Goal: Browse casually: Explore the website without a specific task or goal

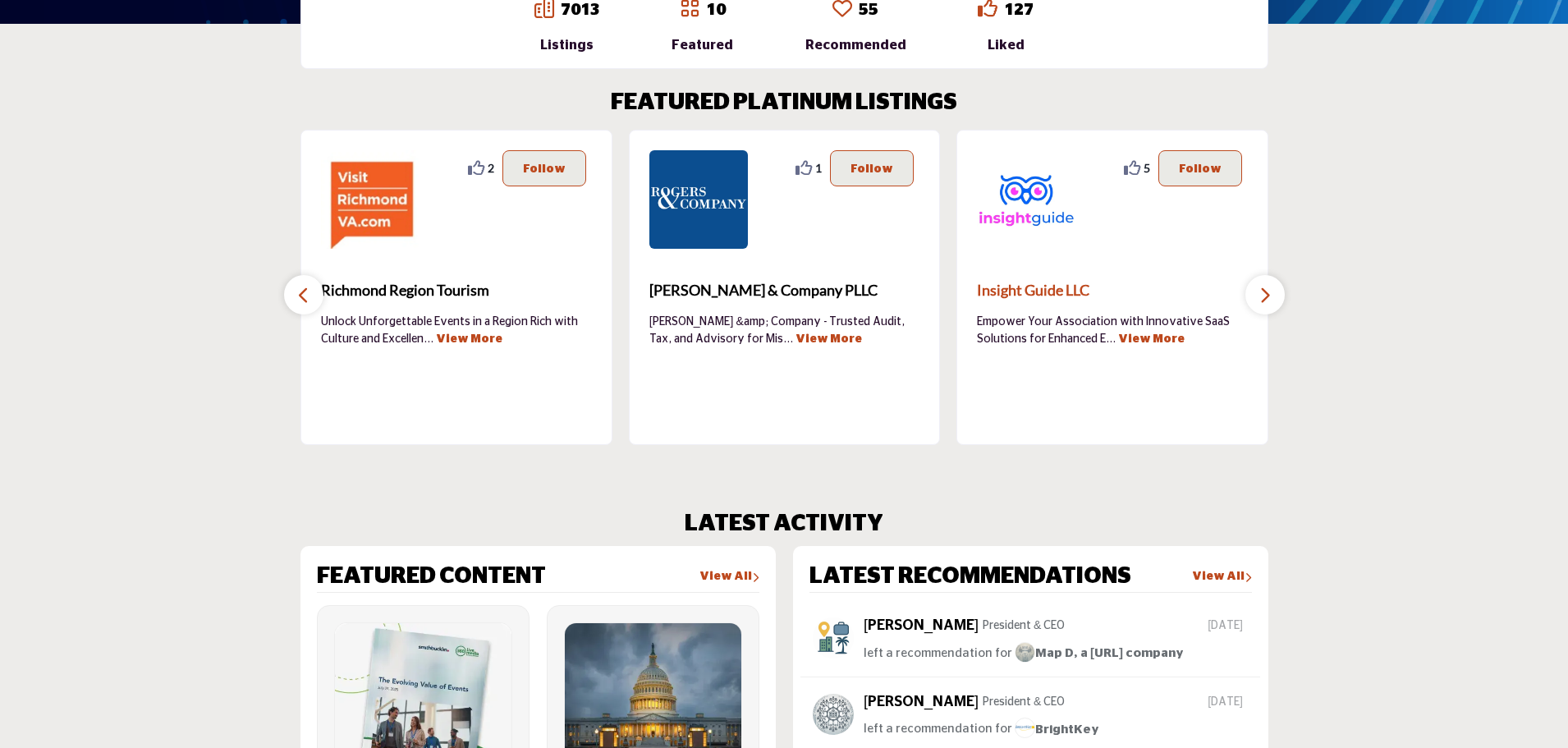
scroll to position [493, 0]
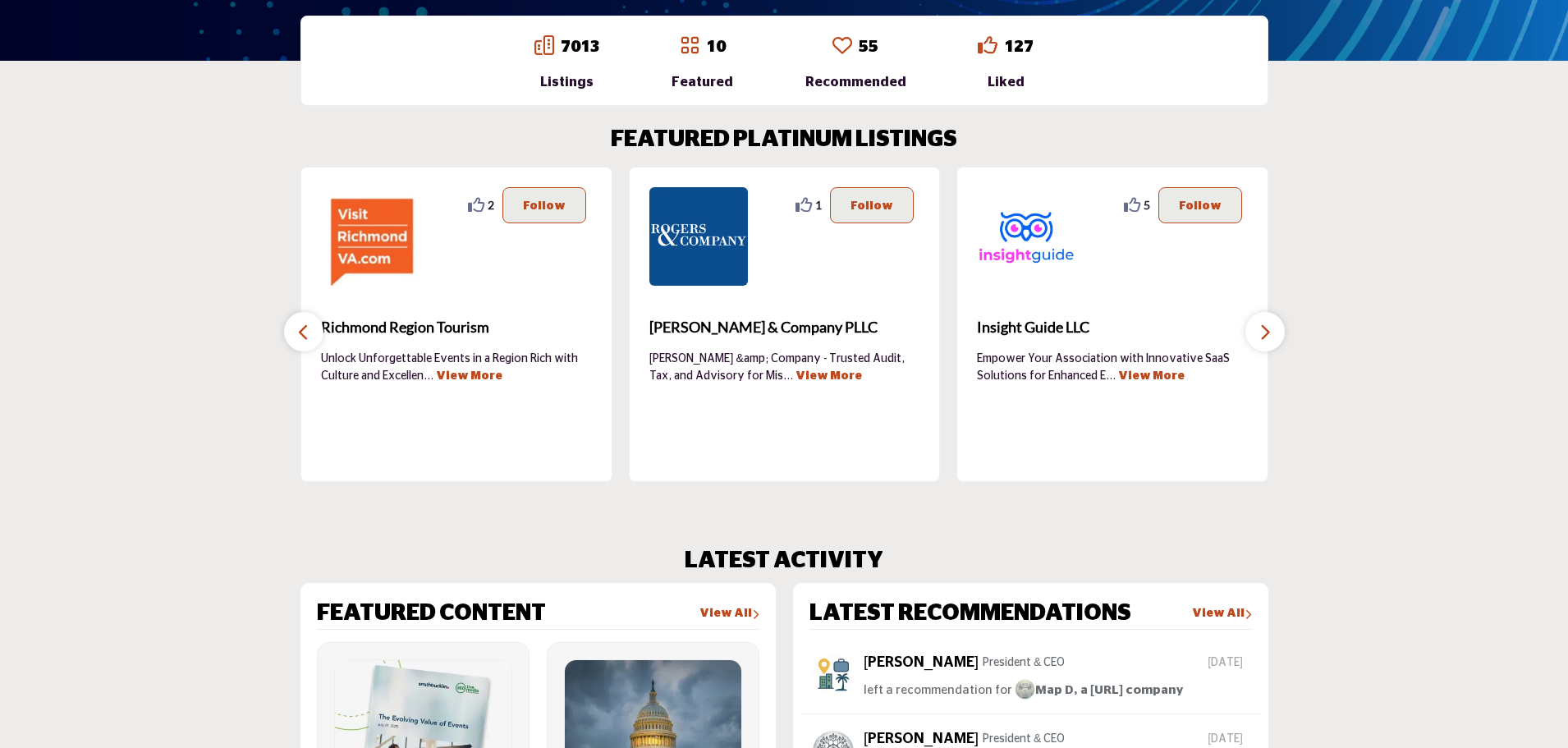
click at [1270, 334] on icon "button" at bounding box center [1265, 332] width 13 height 21
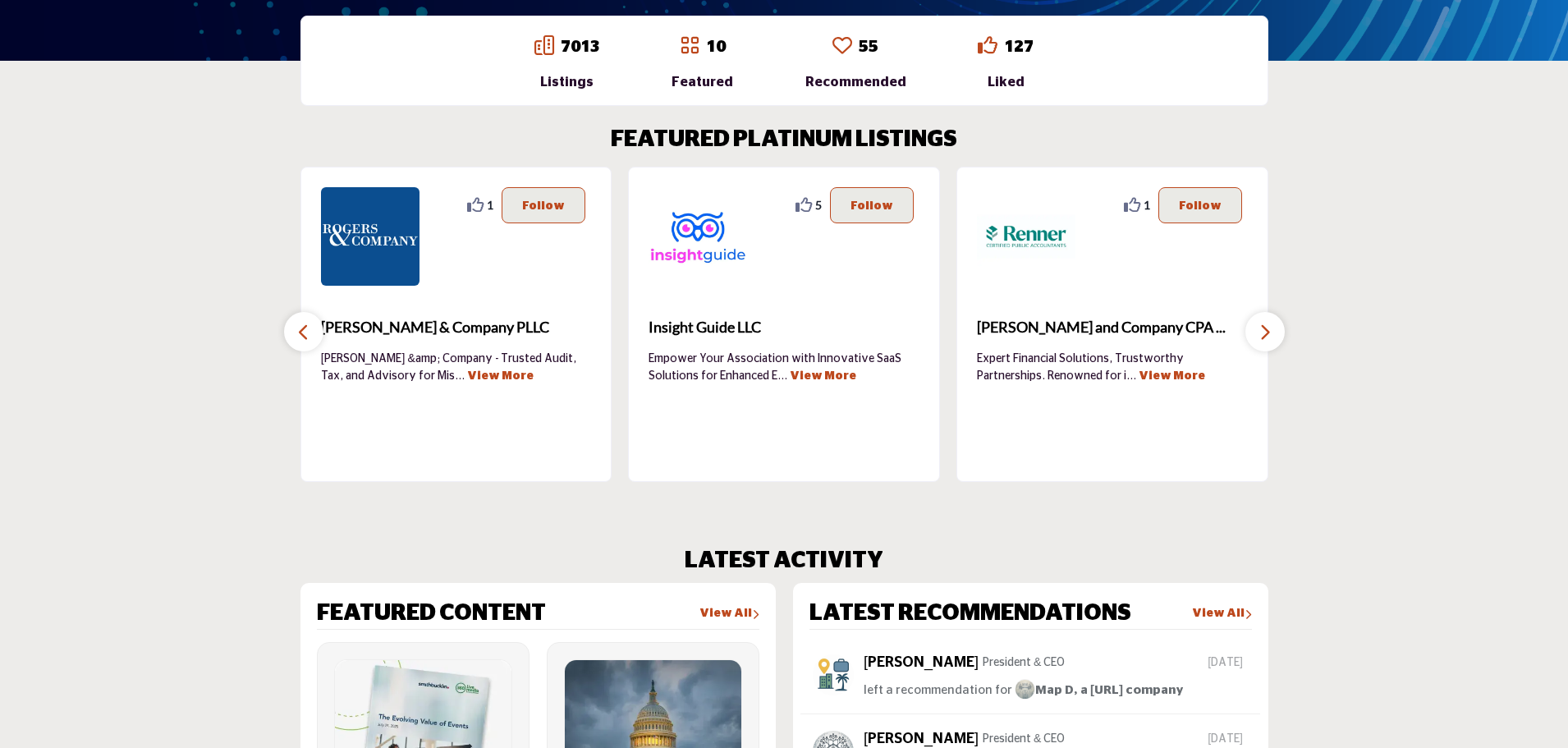
click at [1270, 334] on icon "button" at bounding box center [1265, 332] width 13 height 21
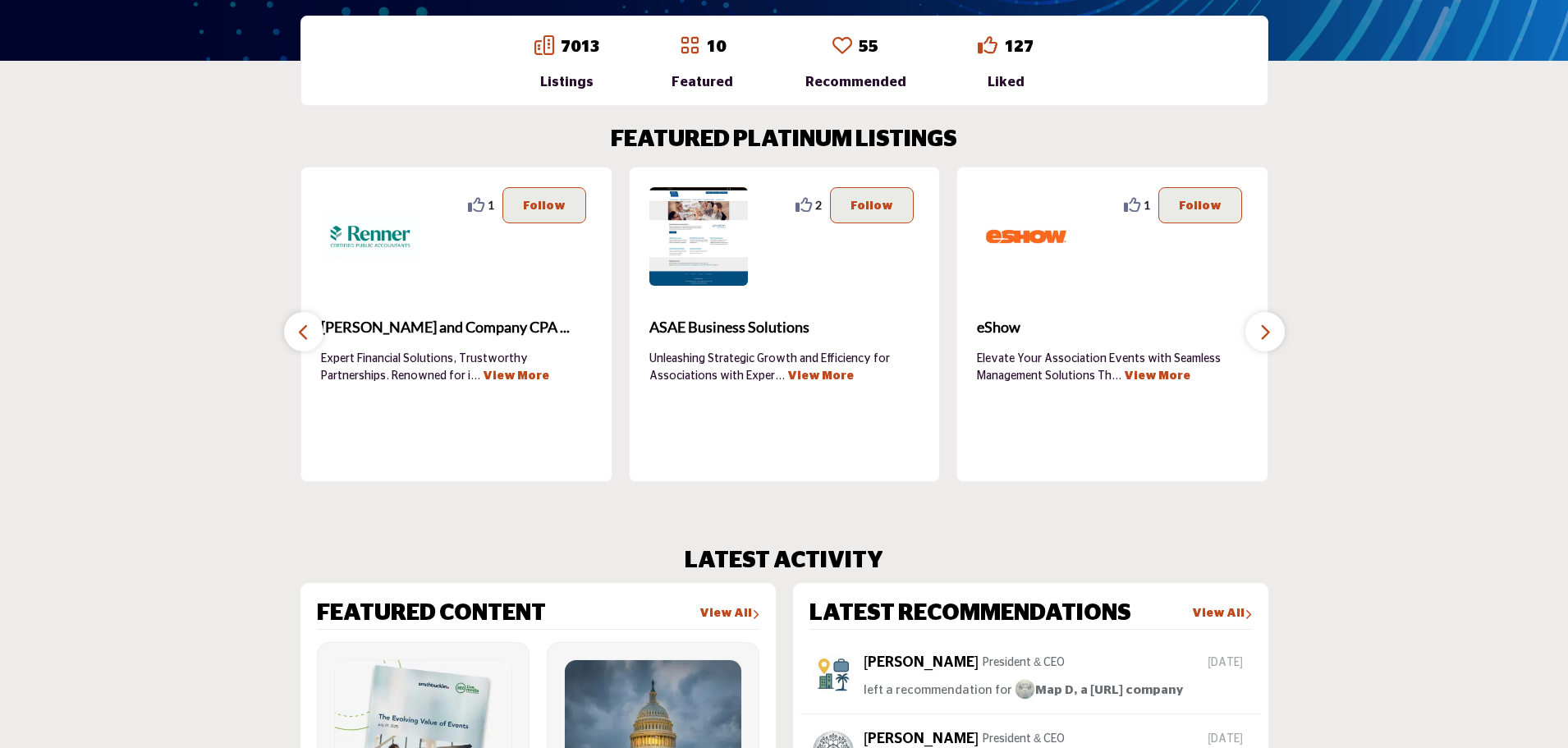
click at [1270, 334] on icon "button" at bounding box center [1265, 332] width 13 height 21
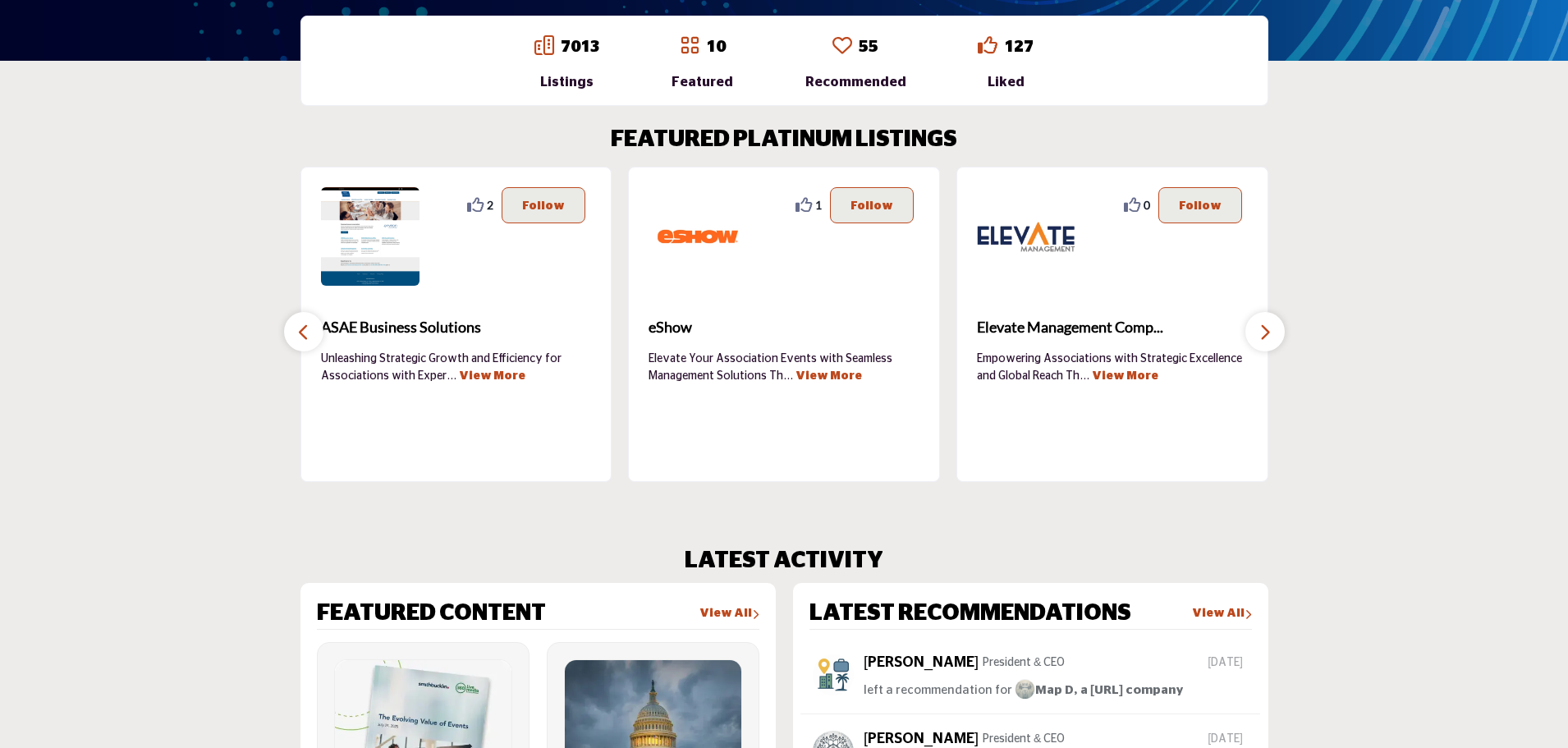
click at [1270, 334] on icon "button" at bounding box center [1265, 332] width 13 height 21
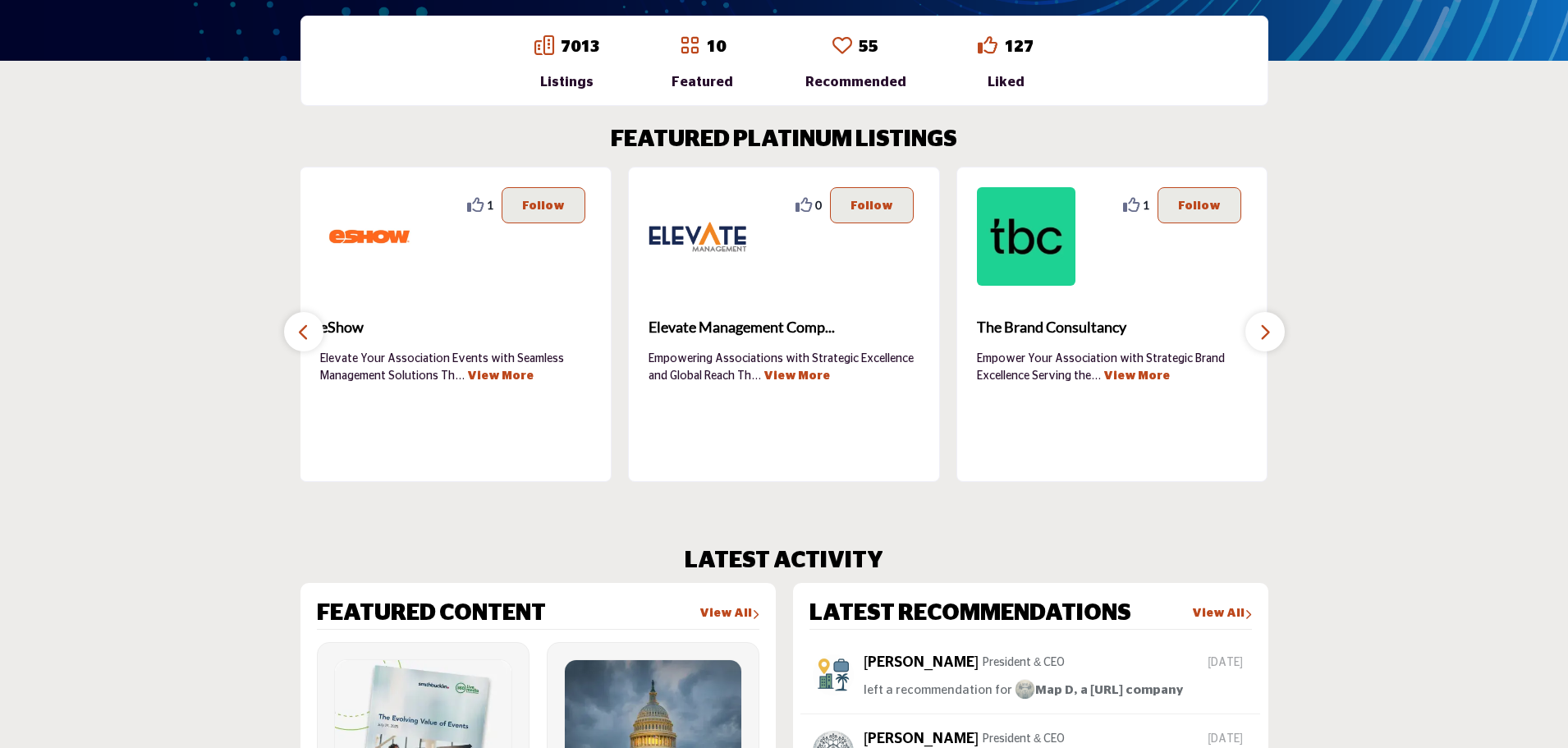
click at [1270, 334] on icon "button" at bounding box center [1265, 332] width 13 height 21
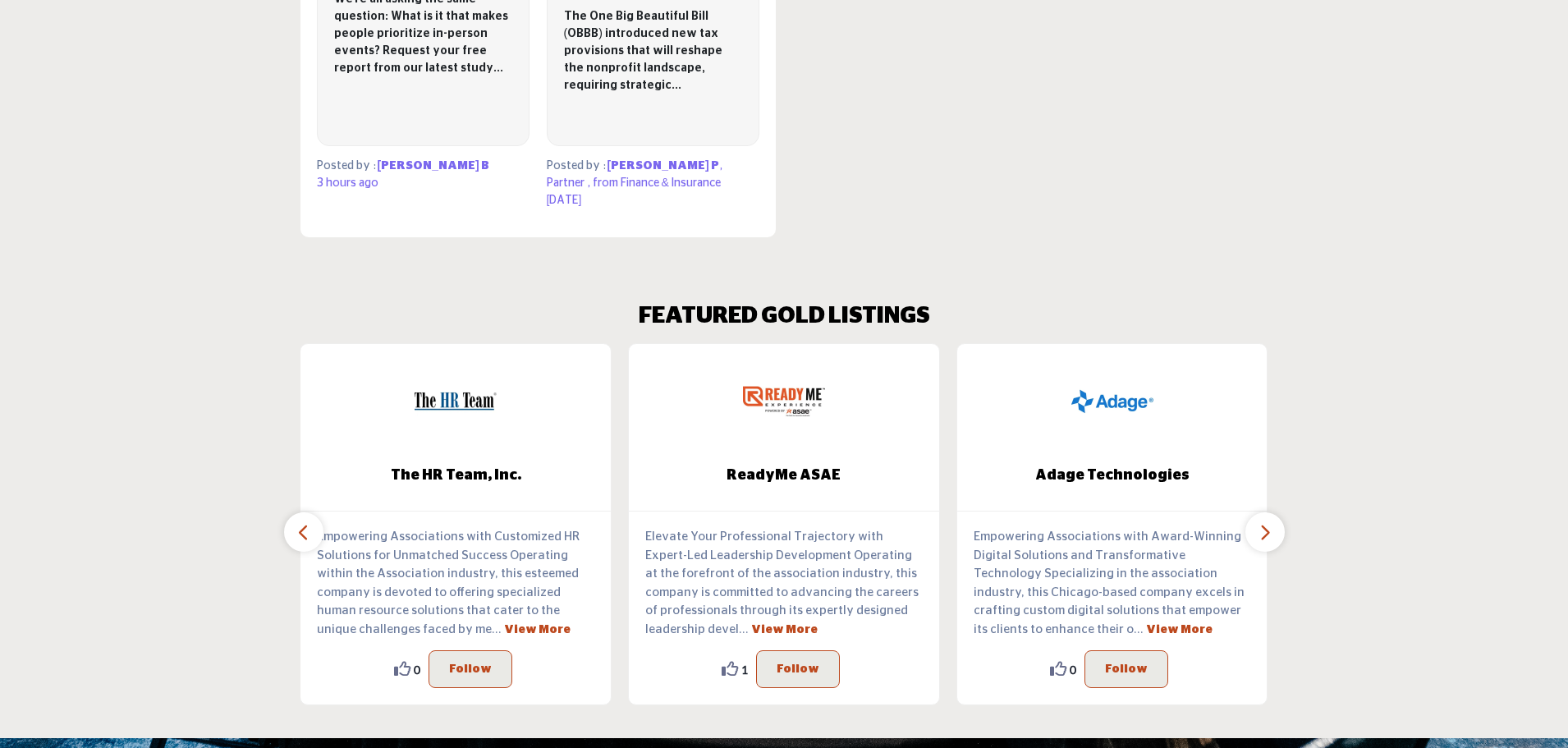
scroll to position [1643, 0]
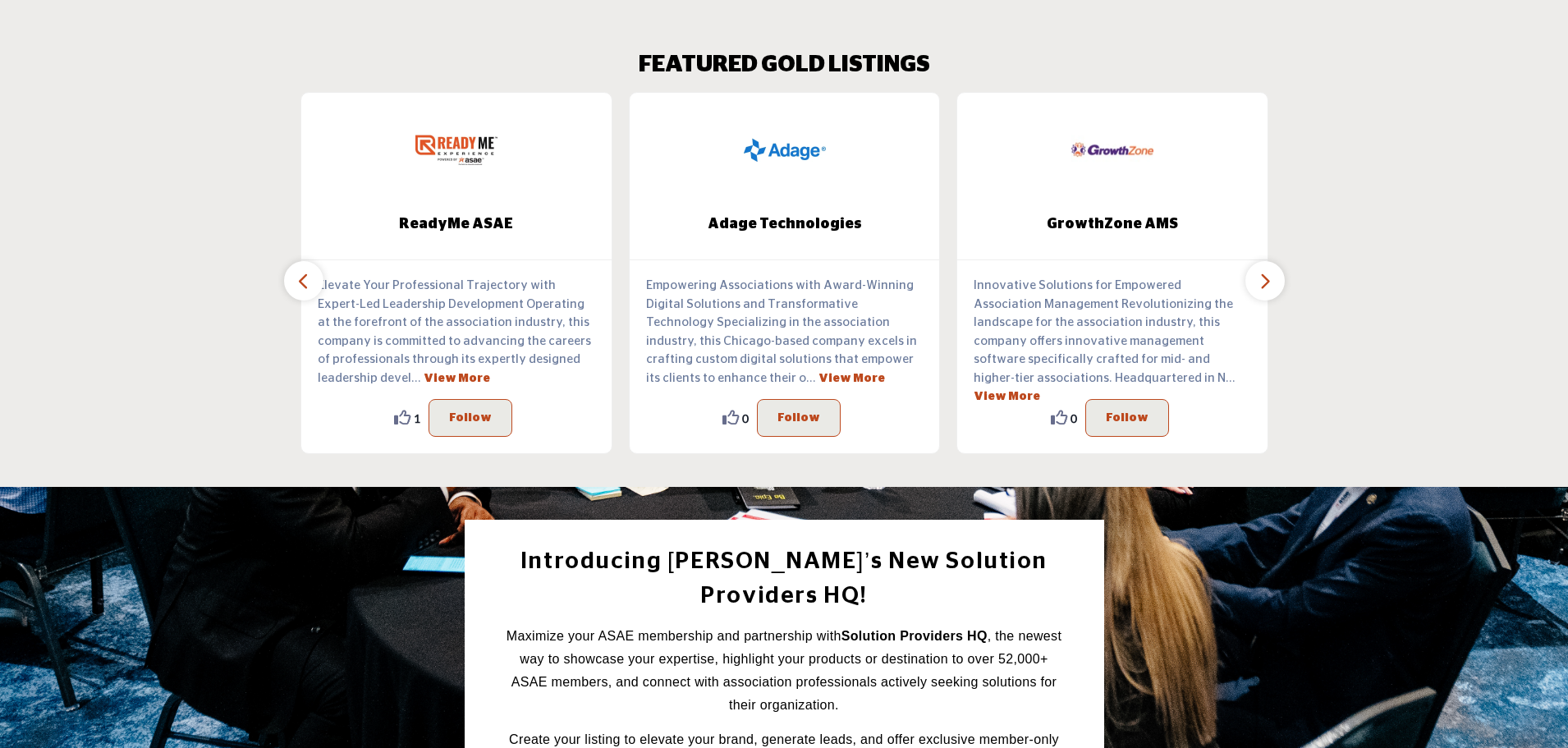
click at [1261, 278] on icon "button" at bounding box center [1265, 281] width 13 height 21
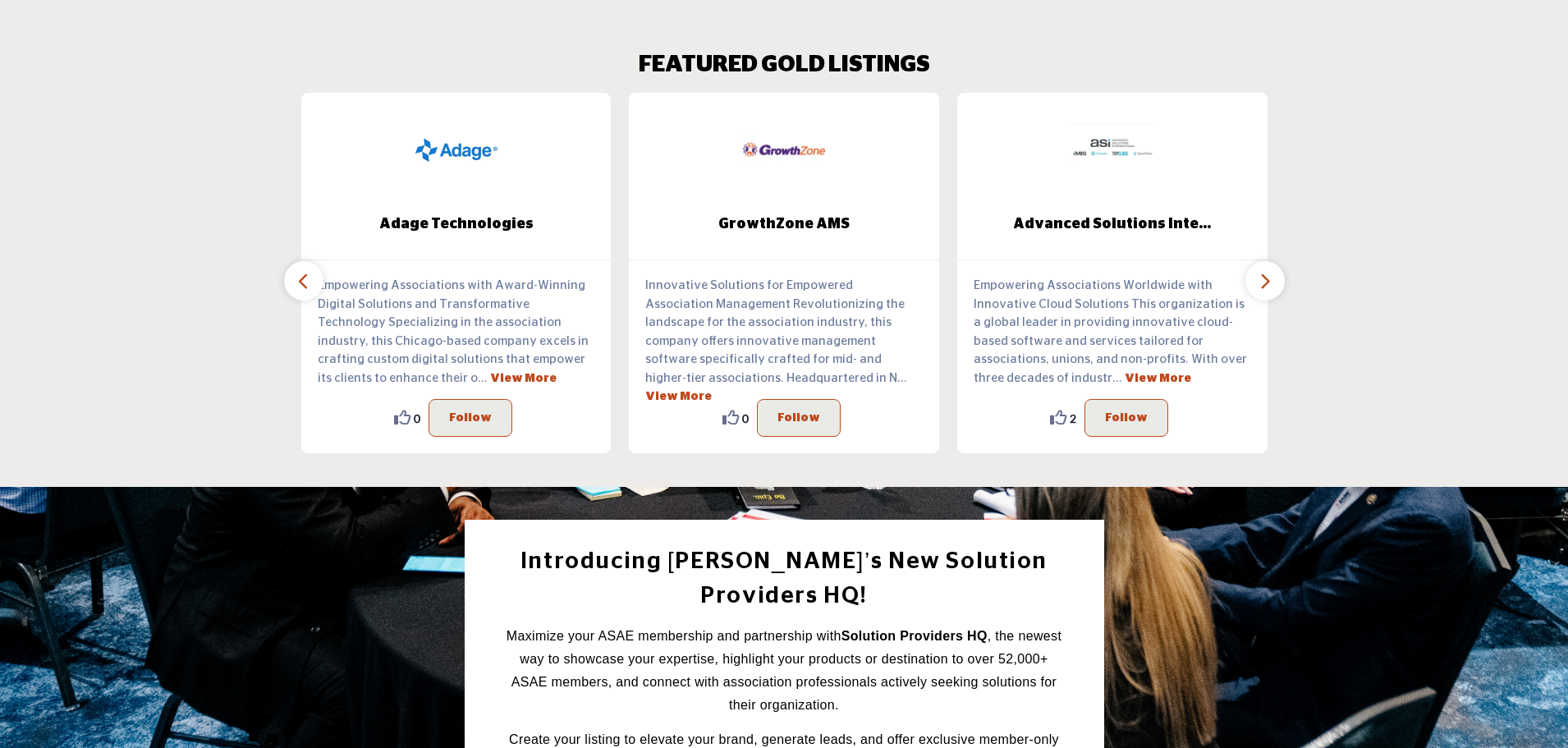
click at [1261, 278] on icon "button" at bounding box center [1265, 281] width 13 height 21
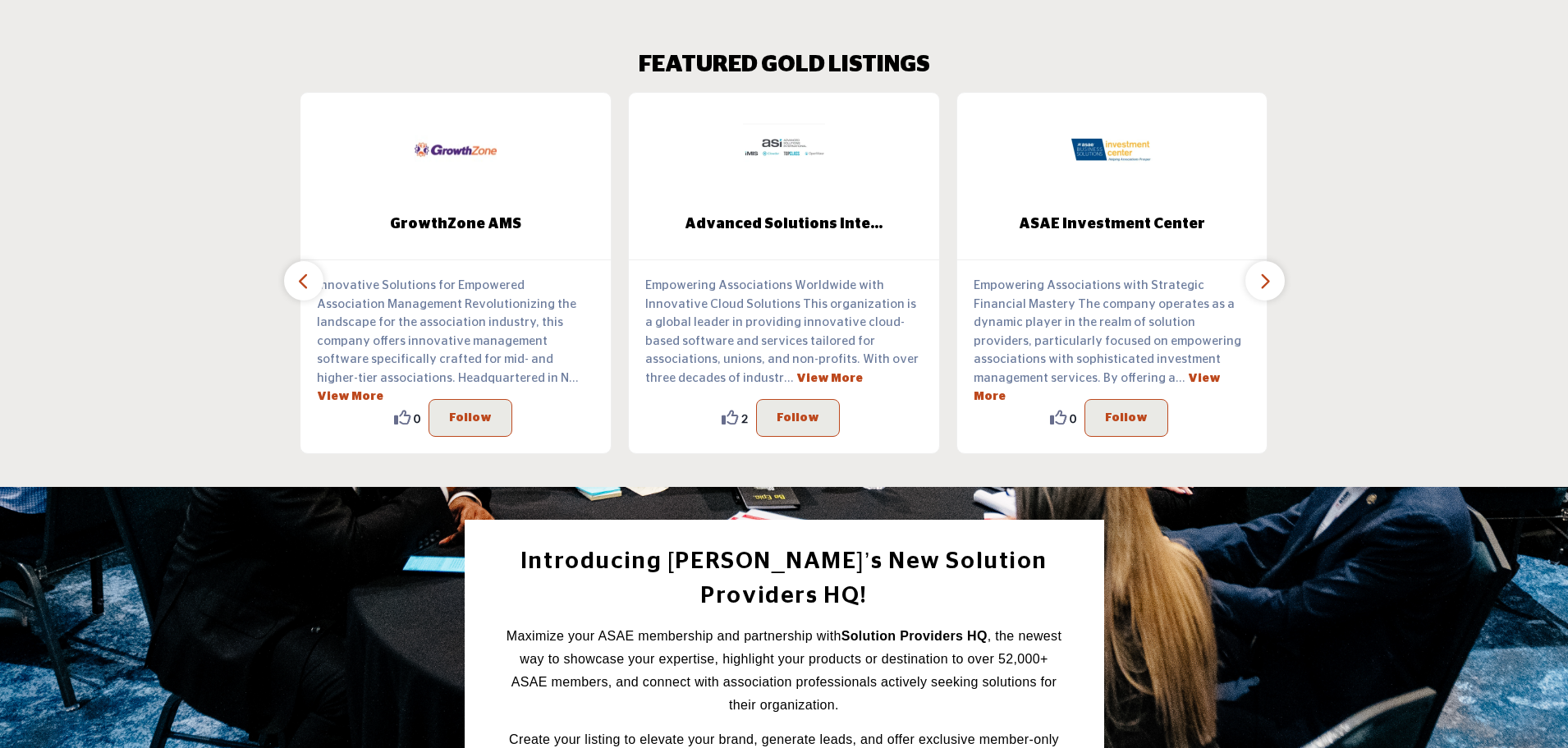
click at [1261, 278] on icon "button" at bounding box center [1265, 281] width 13 height 21
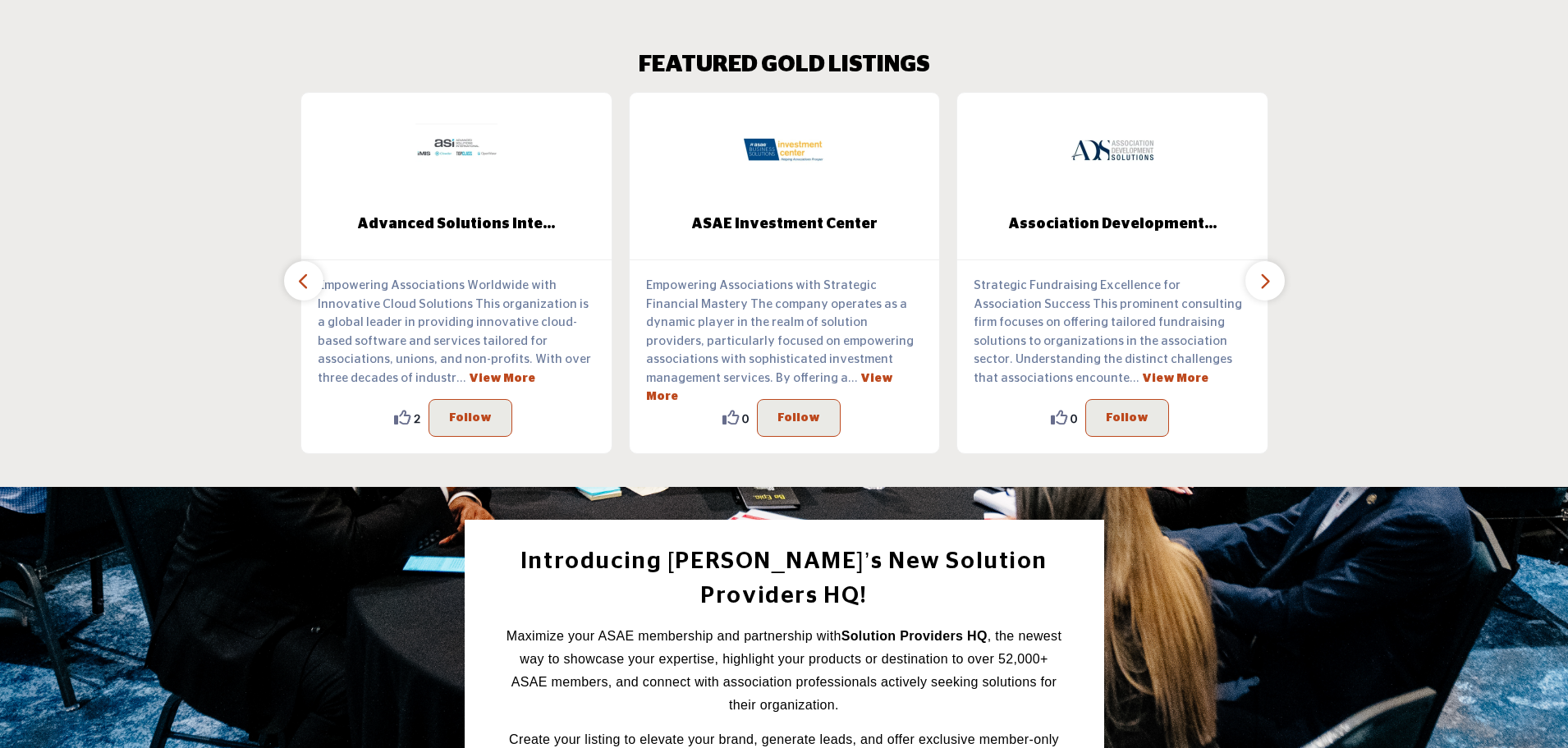
click at [1261, 278] on icon "button" at bounding box center [1265, 281] width 13 height 21
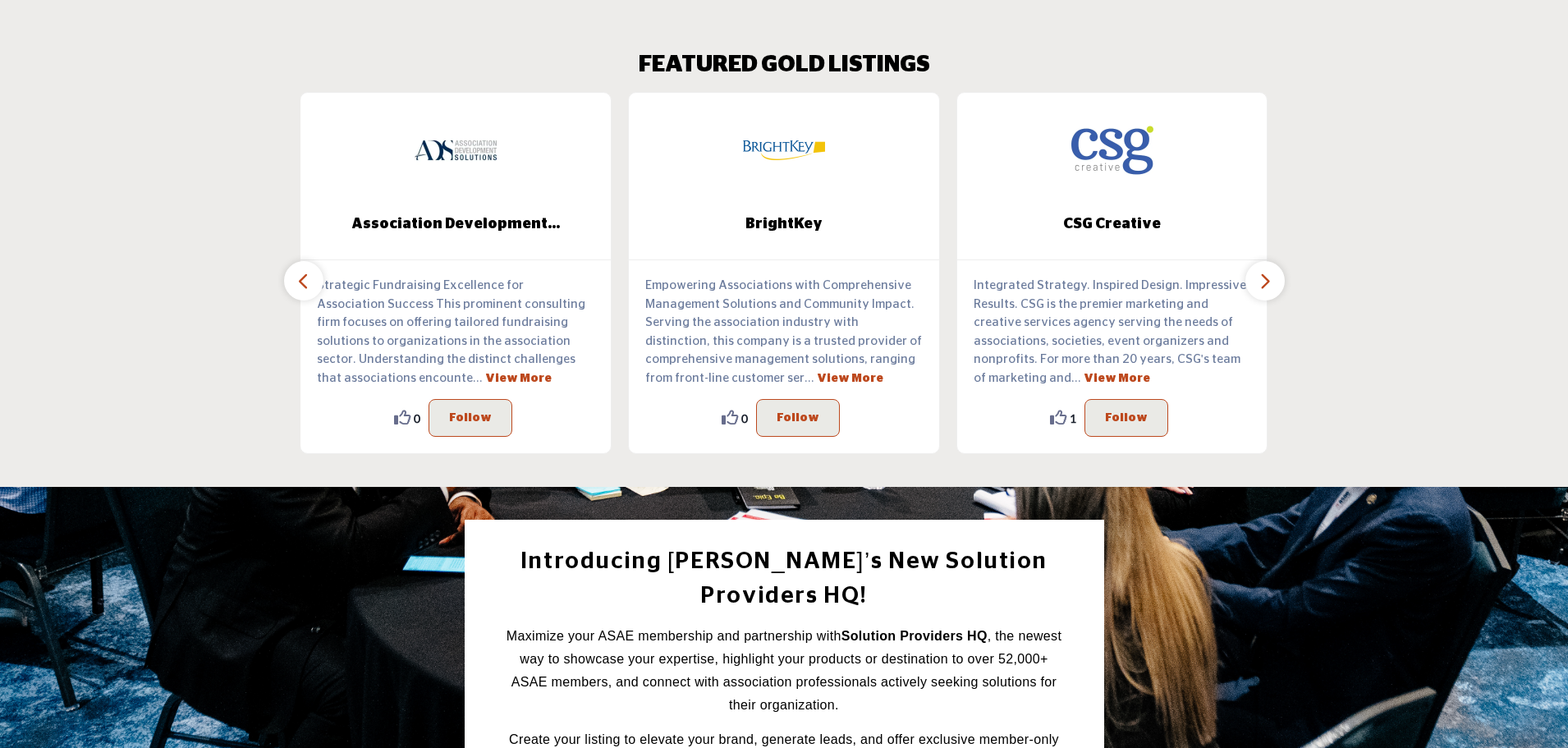
click at [1261, 278] on icon "button" at bounding box center [1265, 281] width 13 height 21
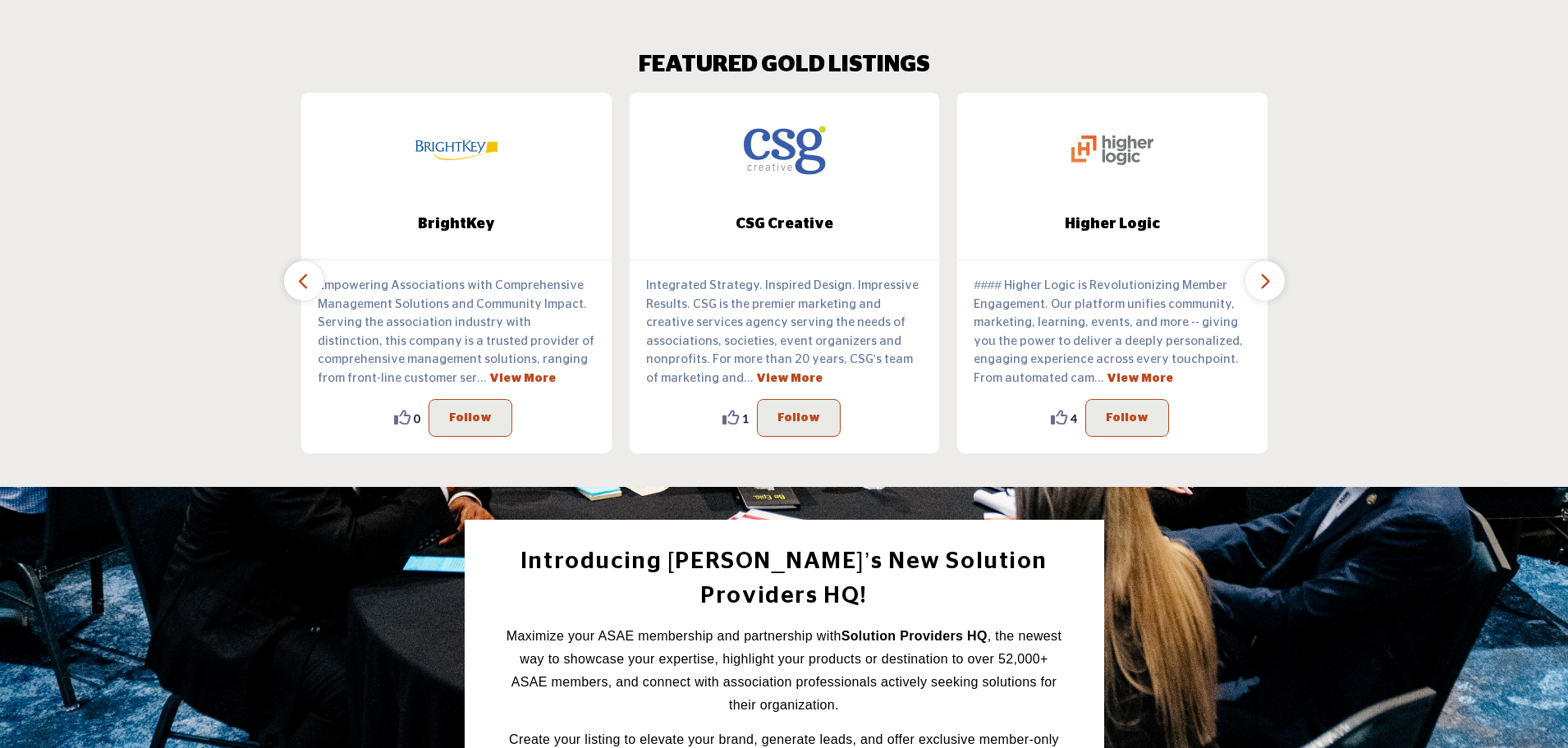
click at [1261, 278] on icon "button" at bounding box center [1265, 281] width 13 height 21
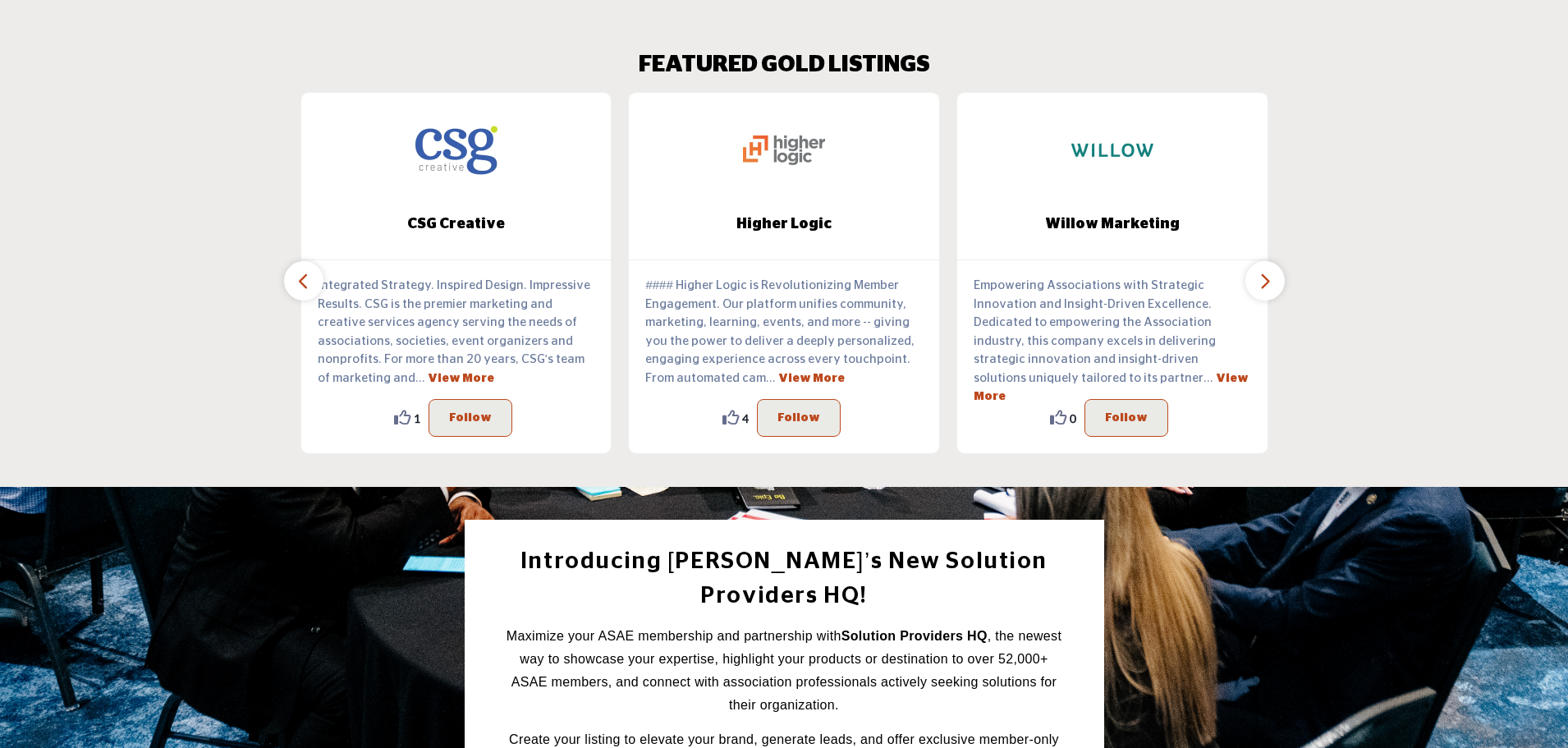
click at [1261, 278] on icon "button" at bounding box center [1265, 281] width 13 height 21
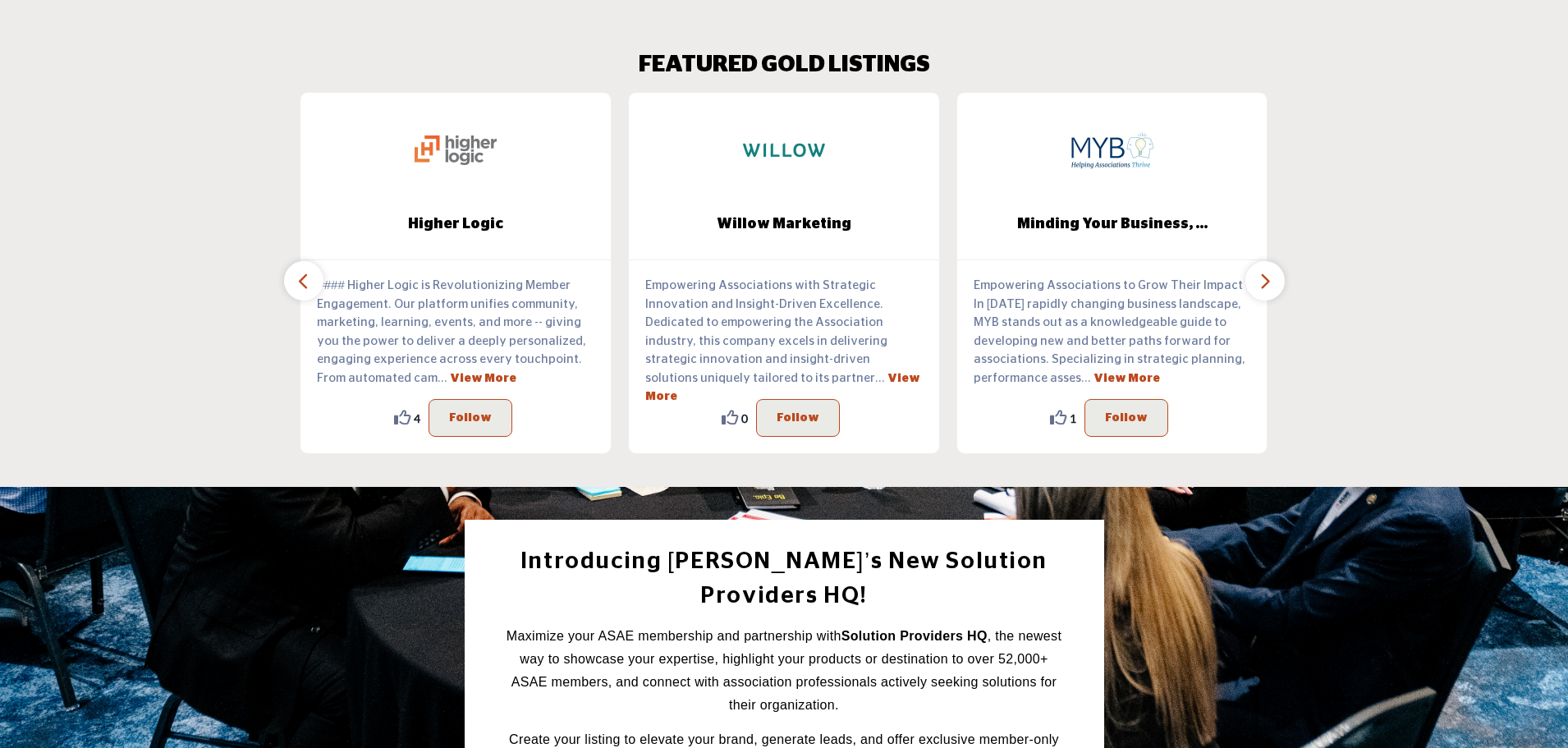
click at [1261, 278] on icon "button" at bounding box center [1265, 281] width 13 height 21
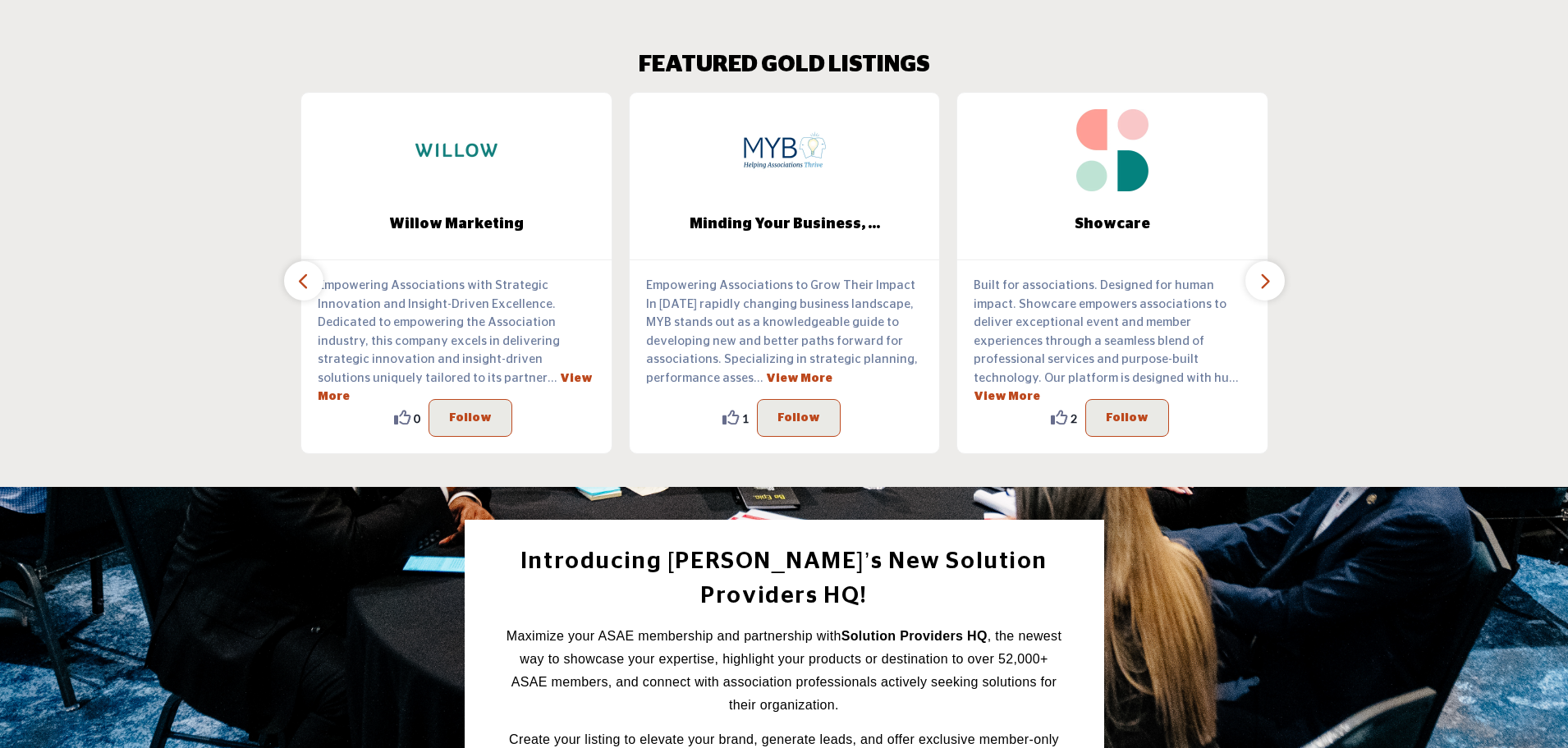
click at [1261, 278] on icon "button" at bounding box center [1265, 281] width 13 height 21
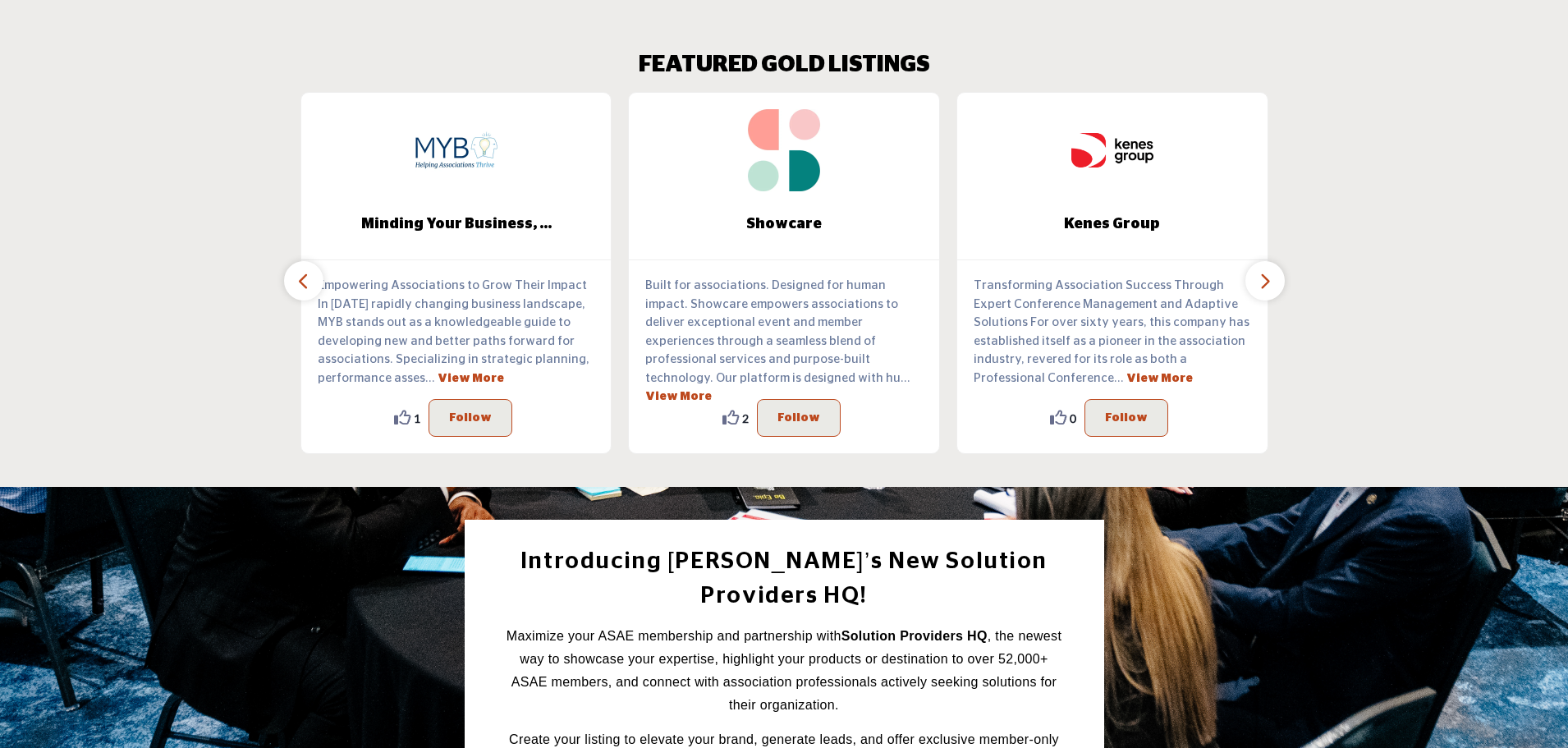
click at [1261, 278] on icon "button" at bounding box center [1265, 281] width 13 height 21
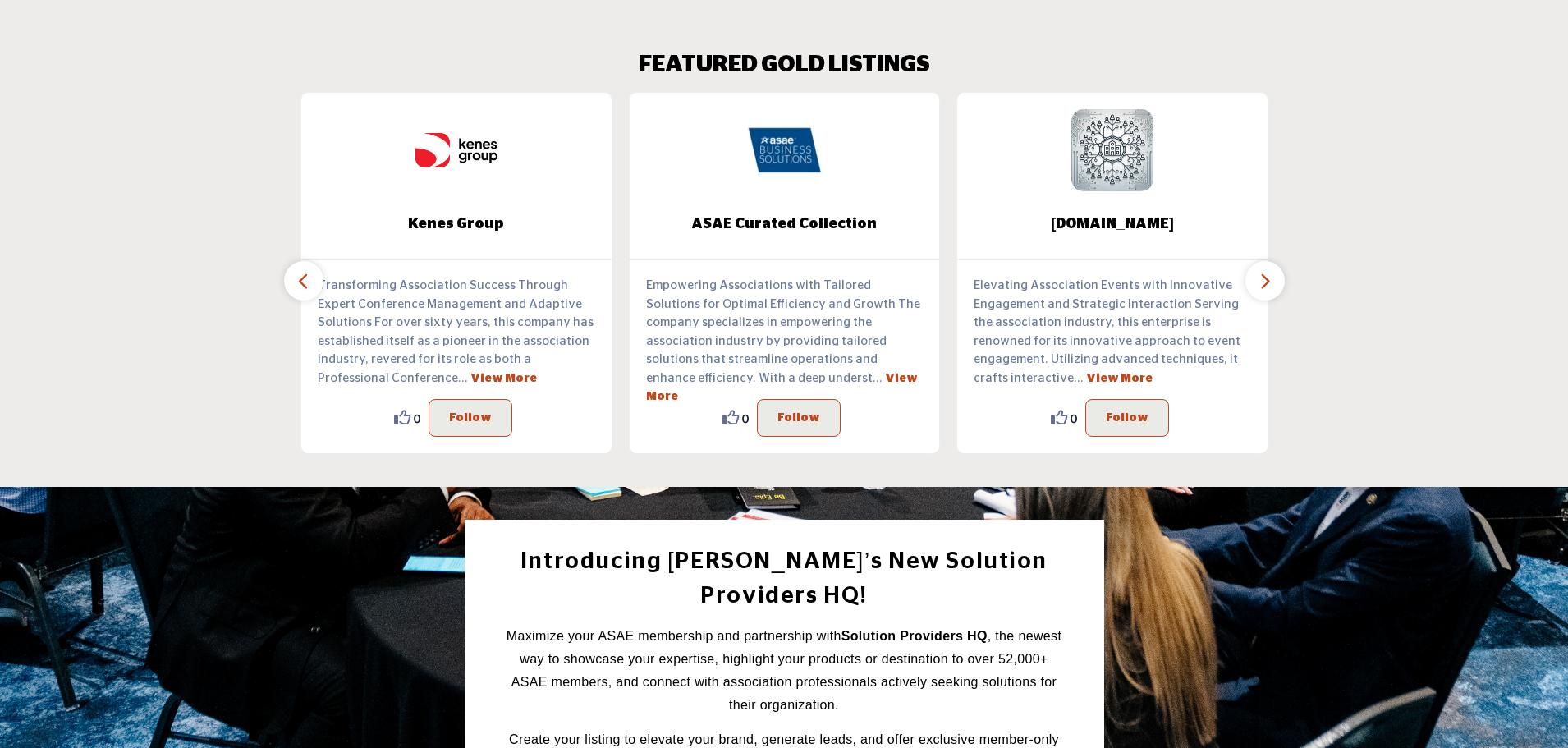
click at [1261, 278] on icon "button" at bounding box center [1265, 281] width 13 height 21
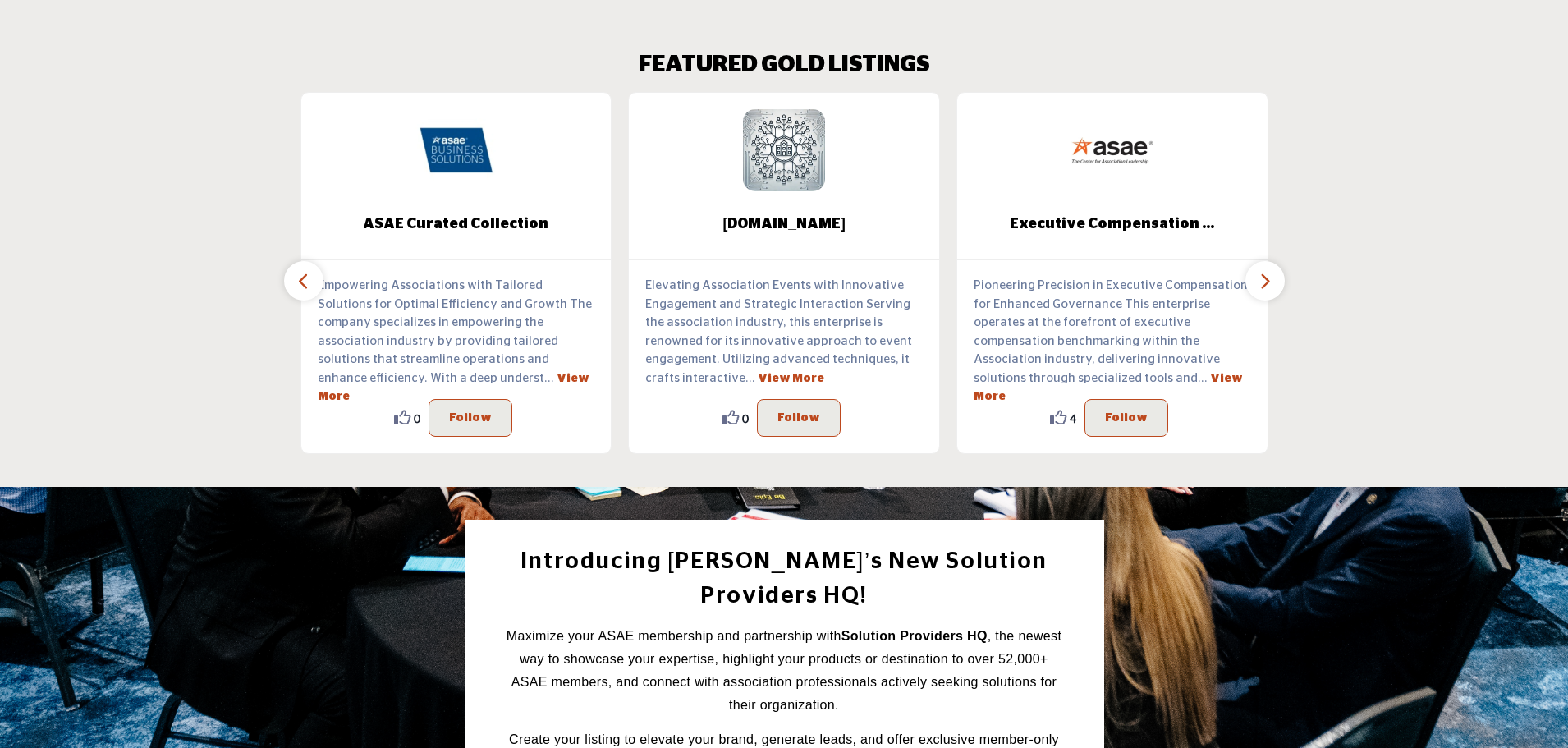
click at [1261, 278] on icon "button" at bounding box center [1265, 281] width 13 height 21
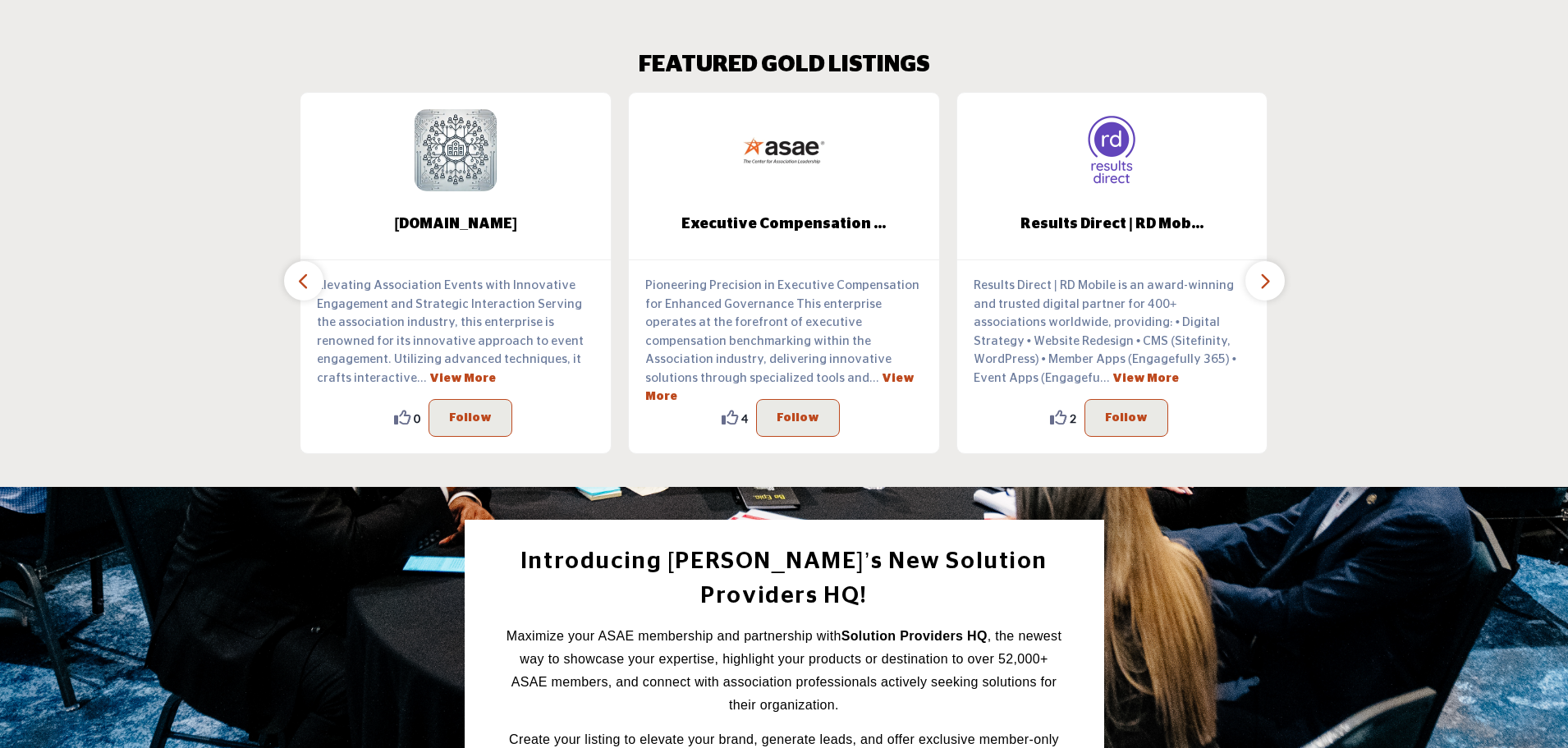
click at [1261, 278] on icon "button" at bounding box center [1265, 281] width 13 height 21
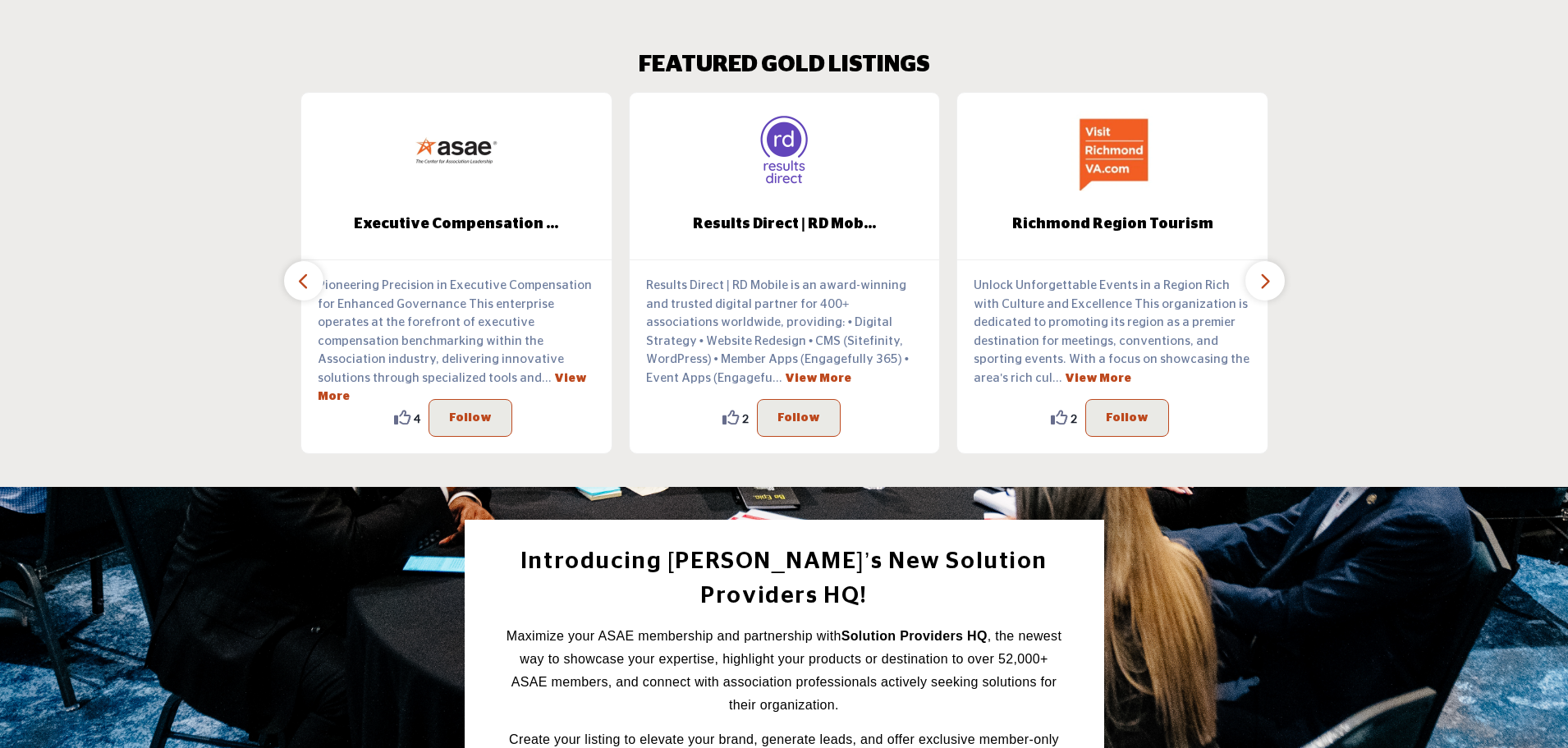
click at [1261, 278] on icon "button" at bounding box center [1265, 281] width 13 height 21
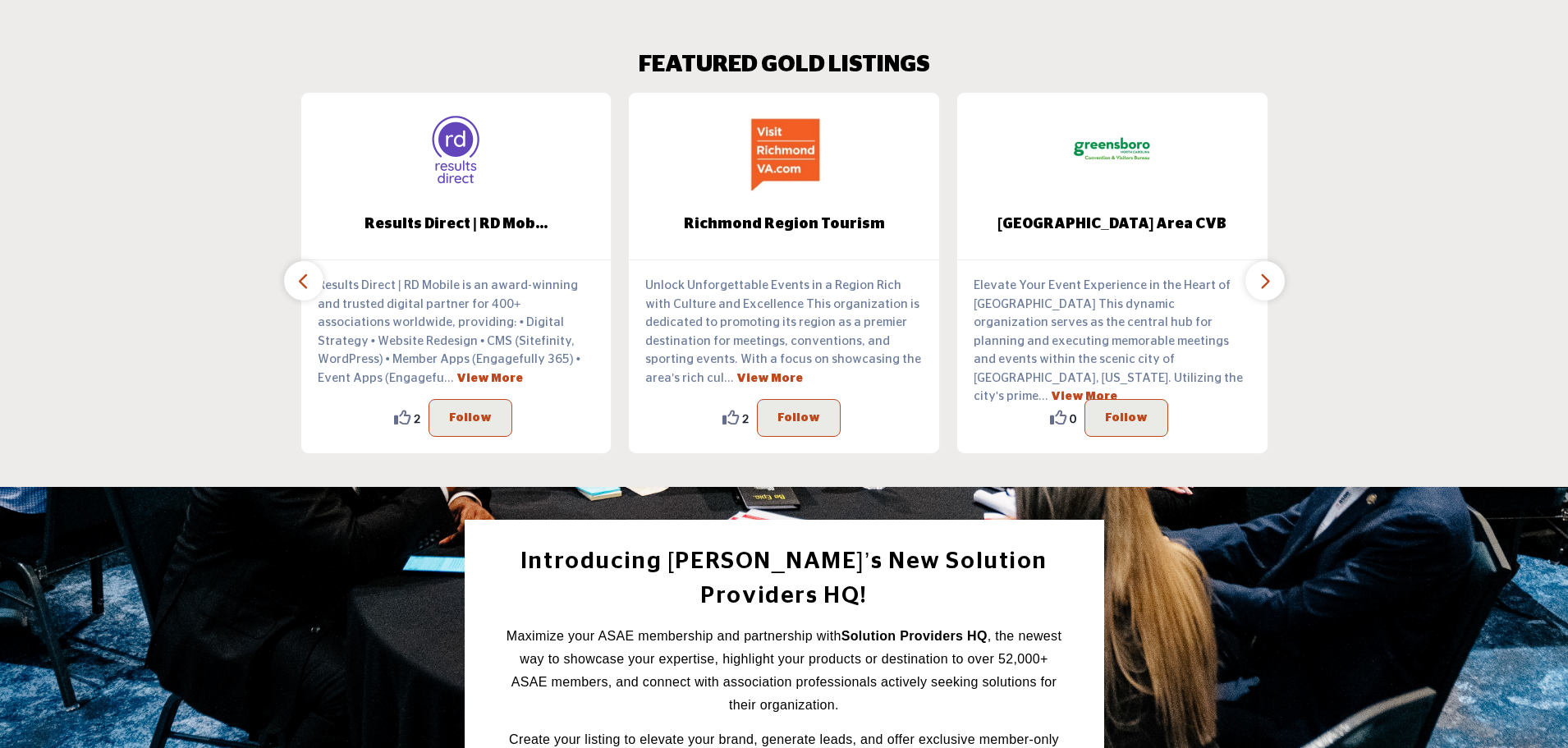
click at [1261, 278] on icon "button" at bounding box center [1265, 281] width 13 height 21
click at [1263, 288] on icon "button" at bounding box center [1265, 281] width 13 height 21
click at [1263, 287] on icon "button" at bounding box center [1265, 281] width 13 height 21
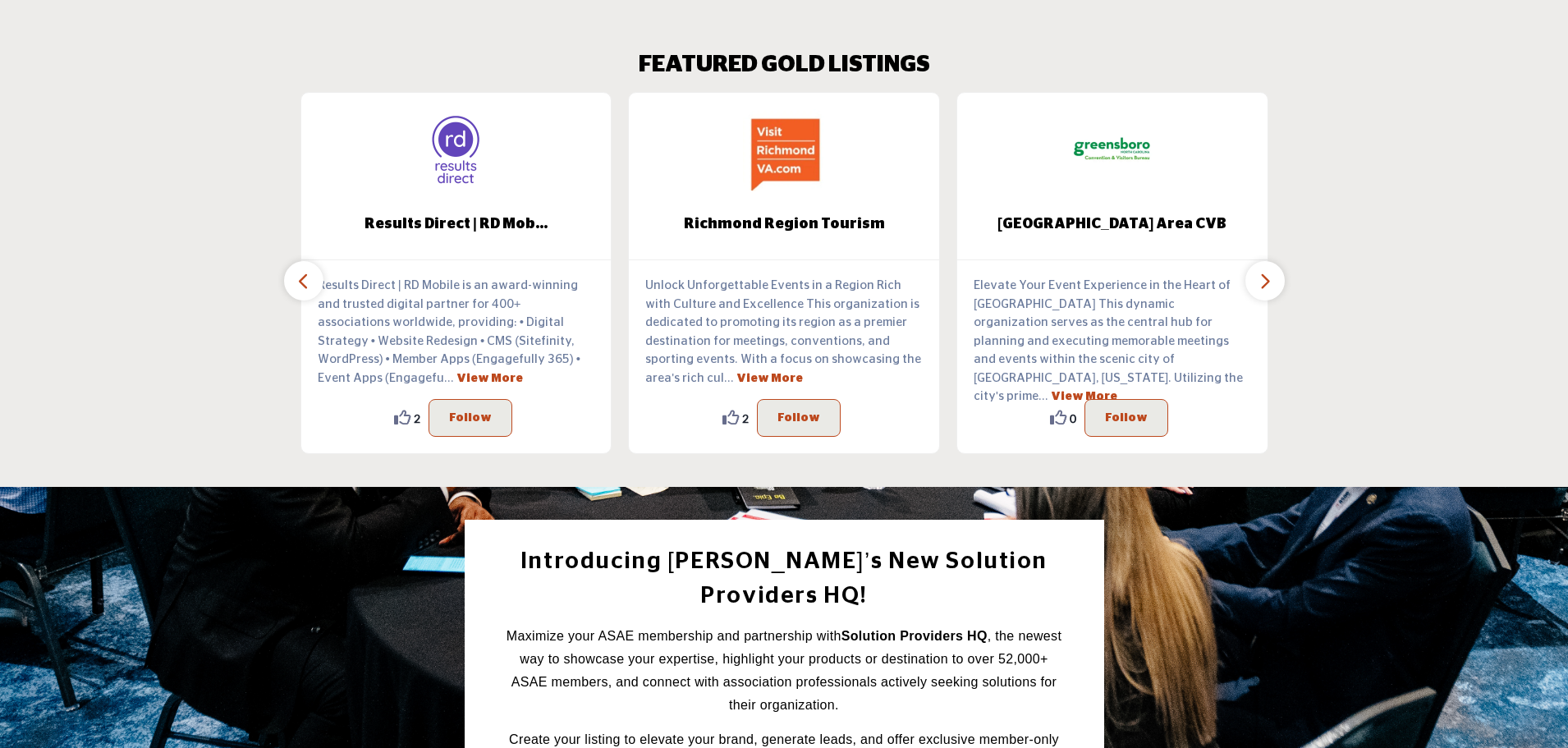
drag, startPoint x: 1261, startPoint y: 286, endPoint x: 999, endPoint y: 317, distance: 263.8
click at [1233, 287] on div "FEATURED GOLD LISTINGS ... 0 0" at bounding box center [784, 253] width 968 height 402
click at [307, 282] on icon "button" at bounding box center [304, 281] width 13 height 21
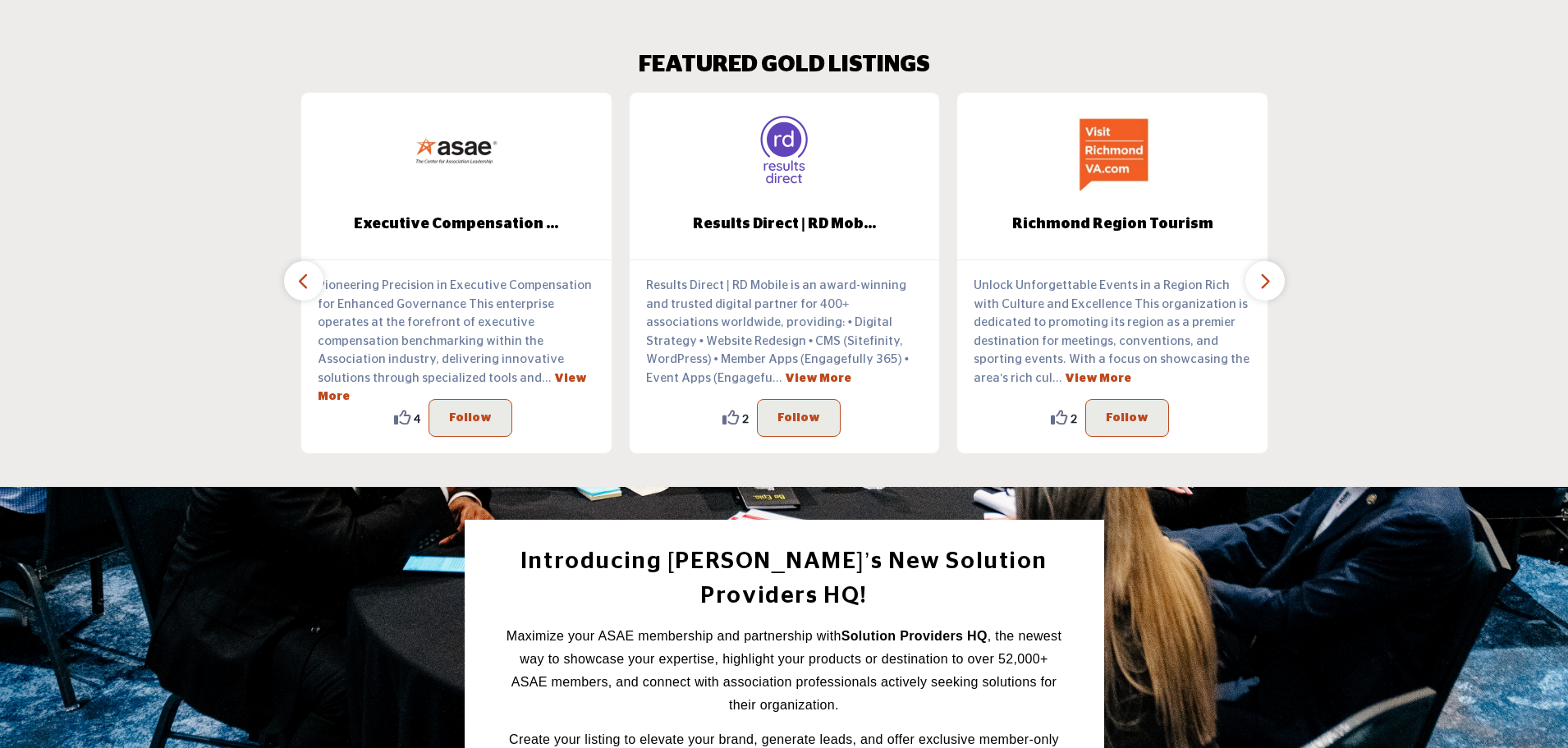
click at [307, 282] on icon "button" at bounding box center [304, 281] width 13 height 21
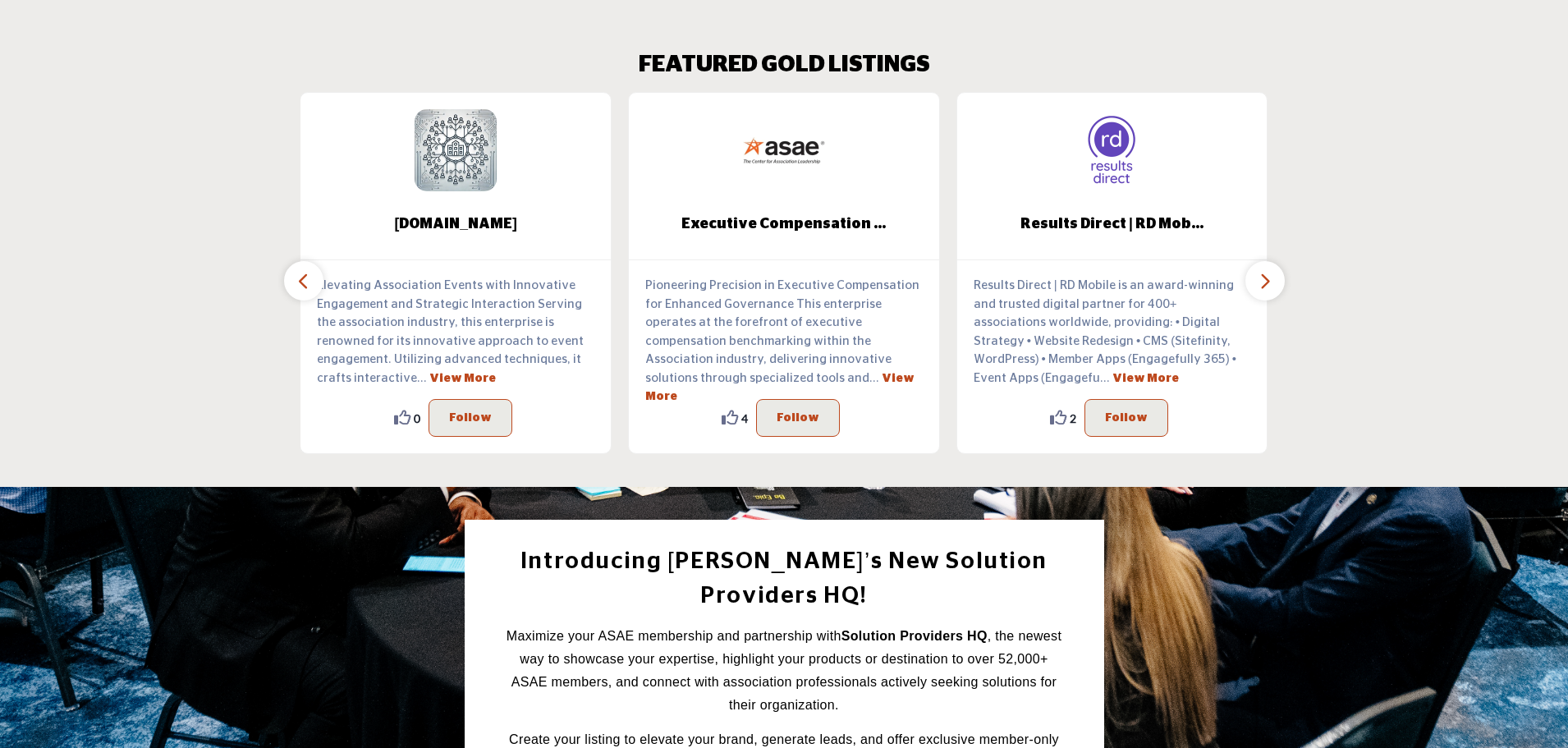
click at [307, 282] on icon "button" at bounding box center [304, 281] width 13 height 21
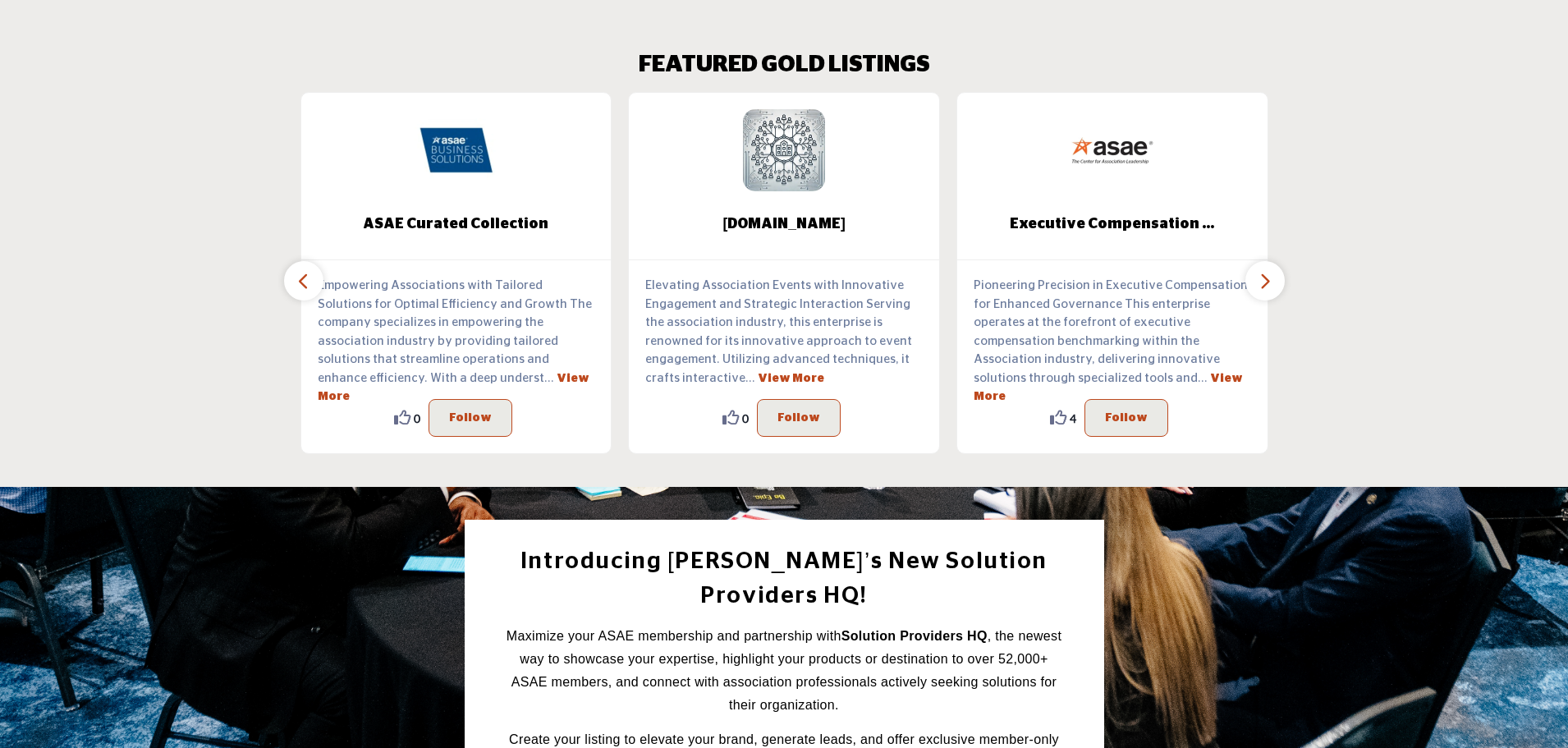
click at [307, 282] on icon "button" at bounding box center [304, 281] width 13 height 21
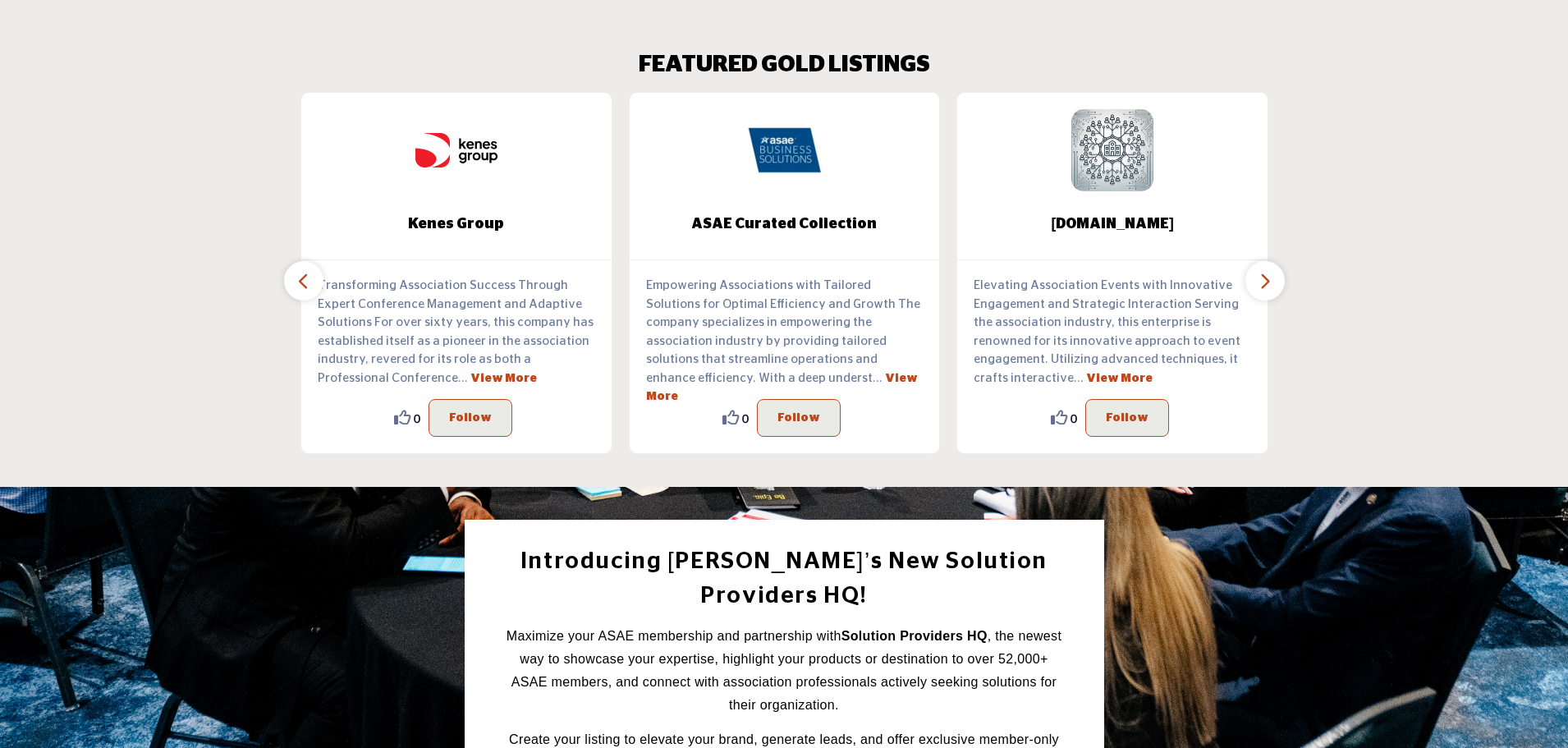
click at [307, 282] on icon "button" at bounding box center [304, 281] width 13 height 21
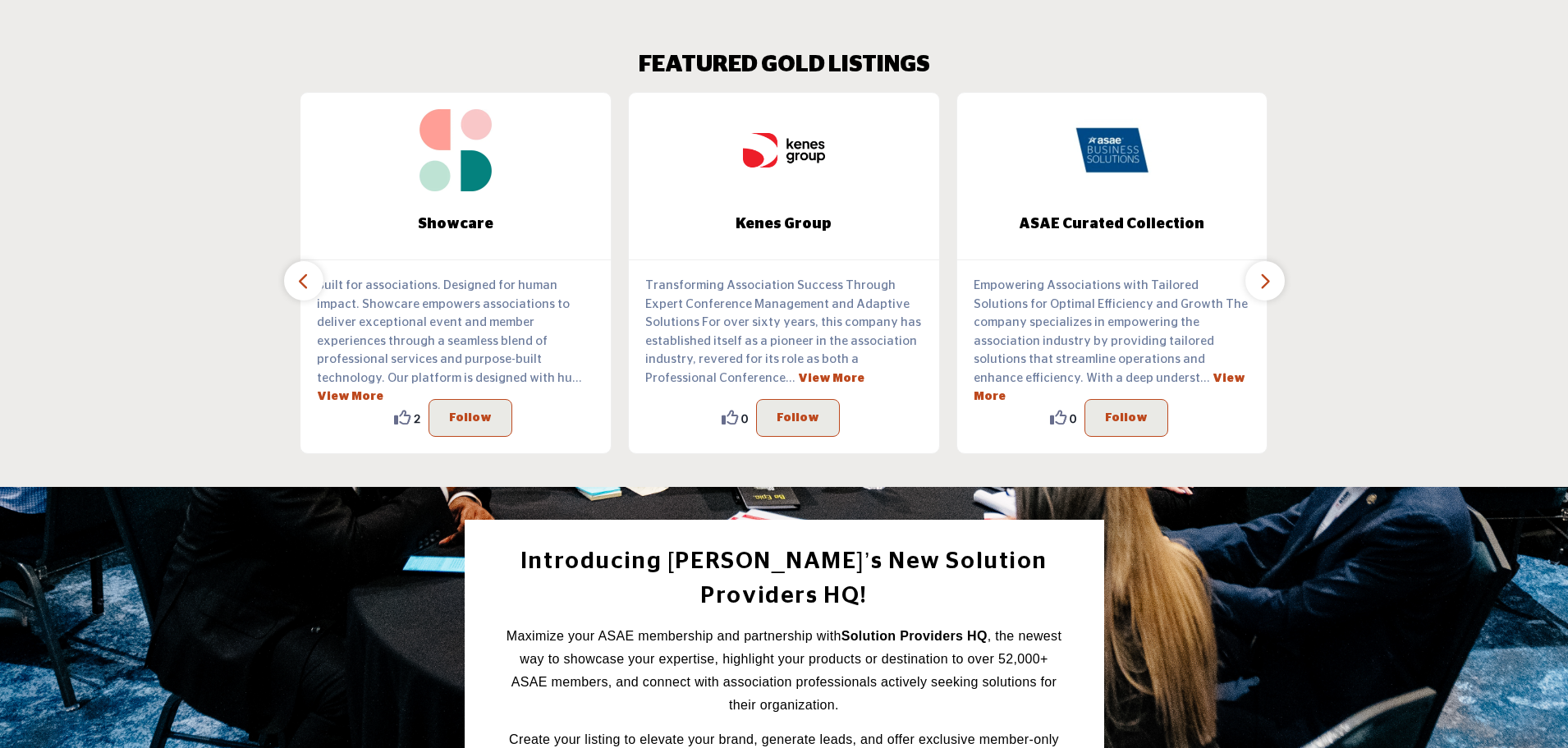
click at [307, 282] on icon "button" at bounding box center [304, 281] width 13 height 21
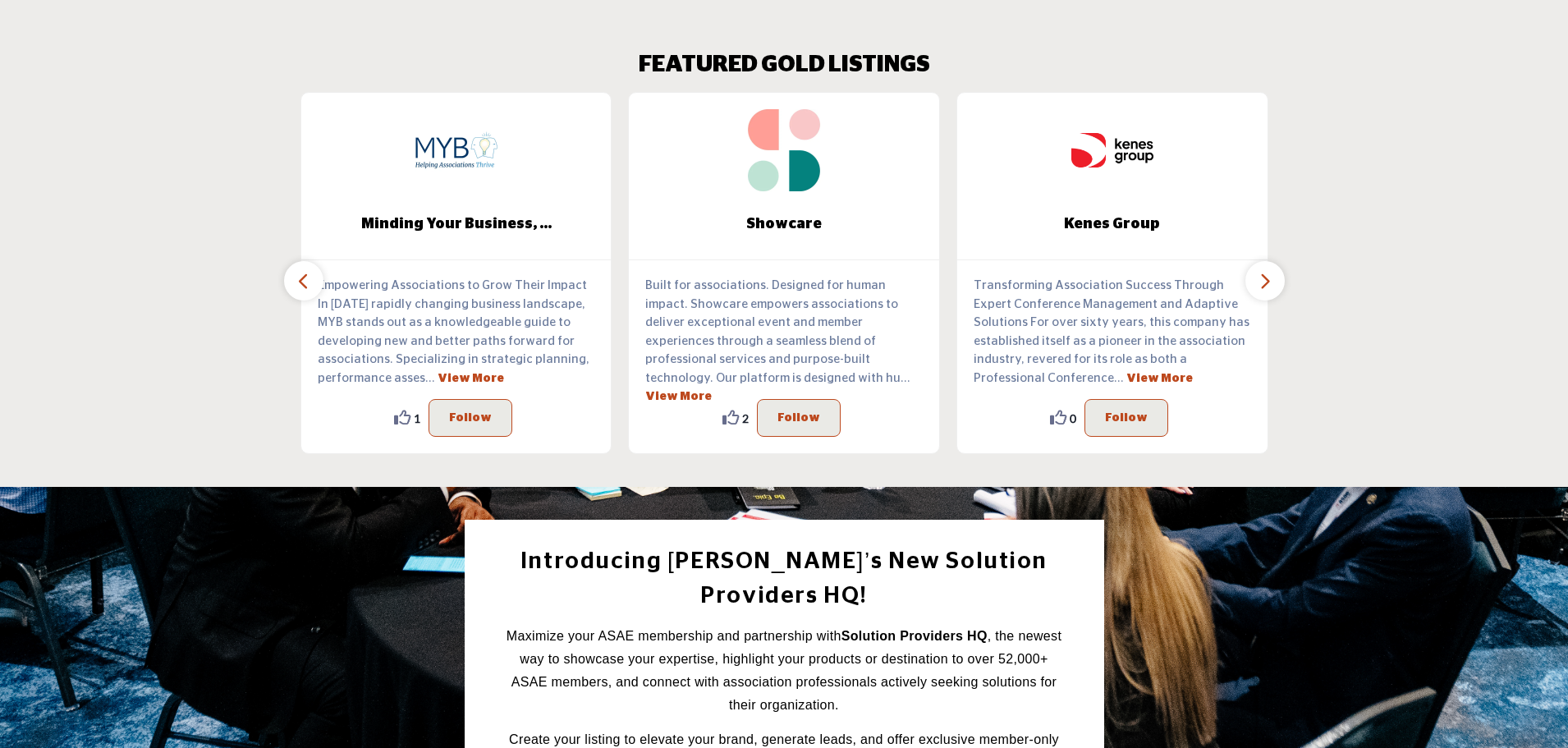
click at [307, 282] on icon "button" at bounding box center [304, 281] width 13 height 21
